Goal: Information Seeking & Learning: Learn about a topic

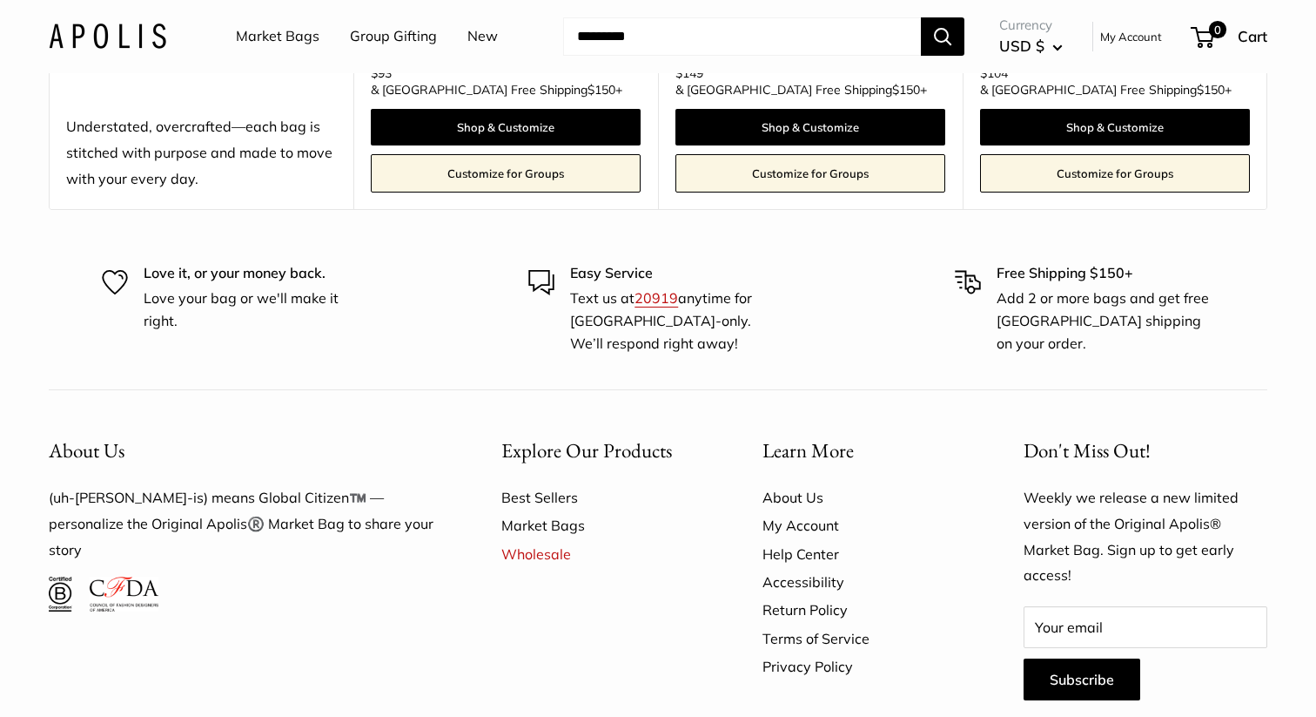
scroll to position [4903, 0]
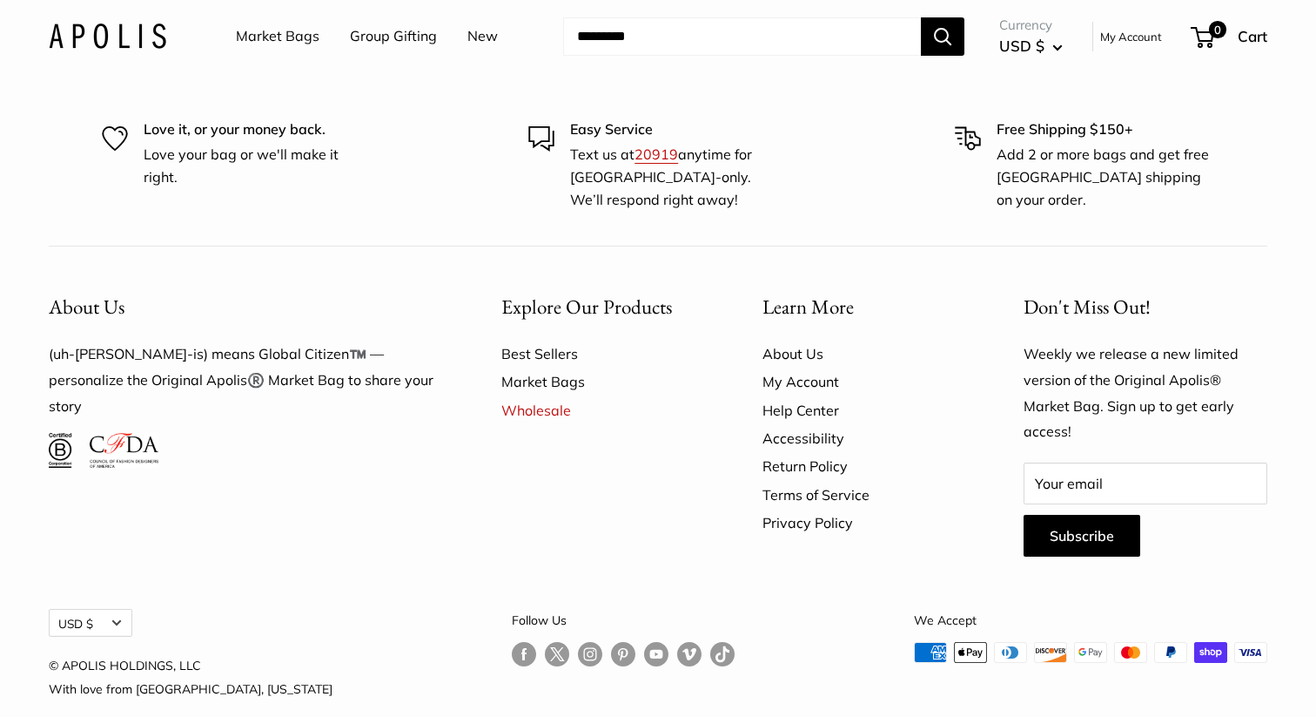
click at [810, 340] on link "About Us" at bounding box center [863, 354] width 200 height 28
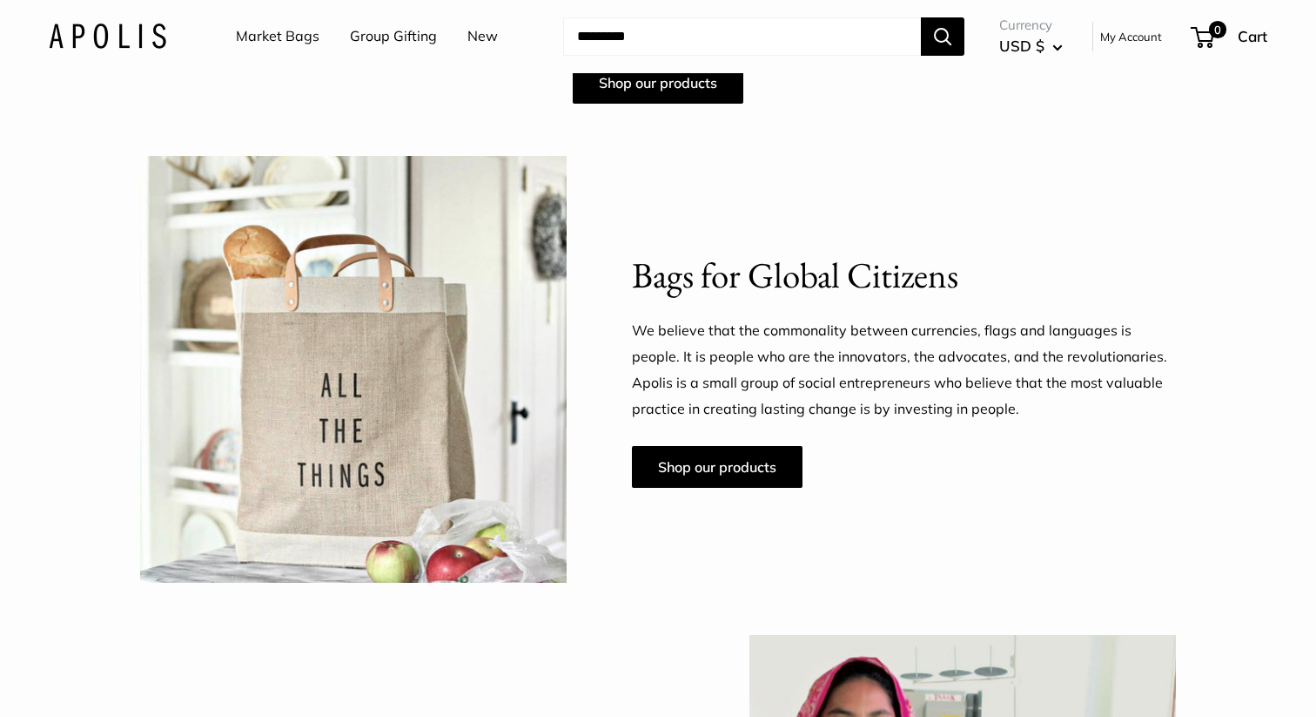
scroll to position [818, 0]
